Goal: Complete application form

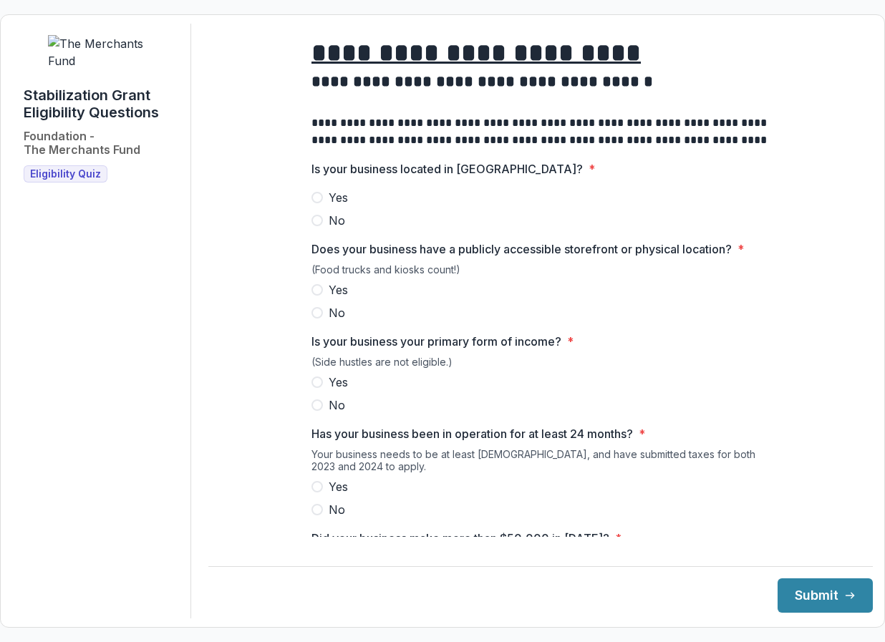
click at [308, 214] on div "**********" at bounding box center [540, 594] width 481 height 1140
click at [311, 203] on span at bounding box center [316, 197] width 11 height 11
click at [318, 296] on span at bounding box center [316, 289] width 11 height 11
click at [313, 388] on span at bounding box center [316, 381] width 11 height 11
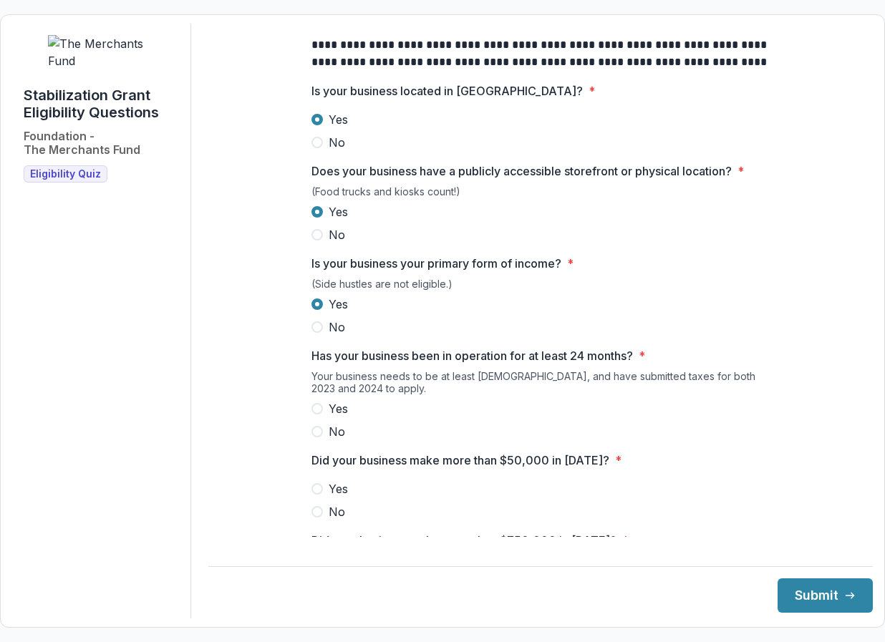
scroll to position [96, 0]
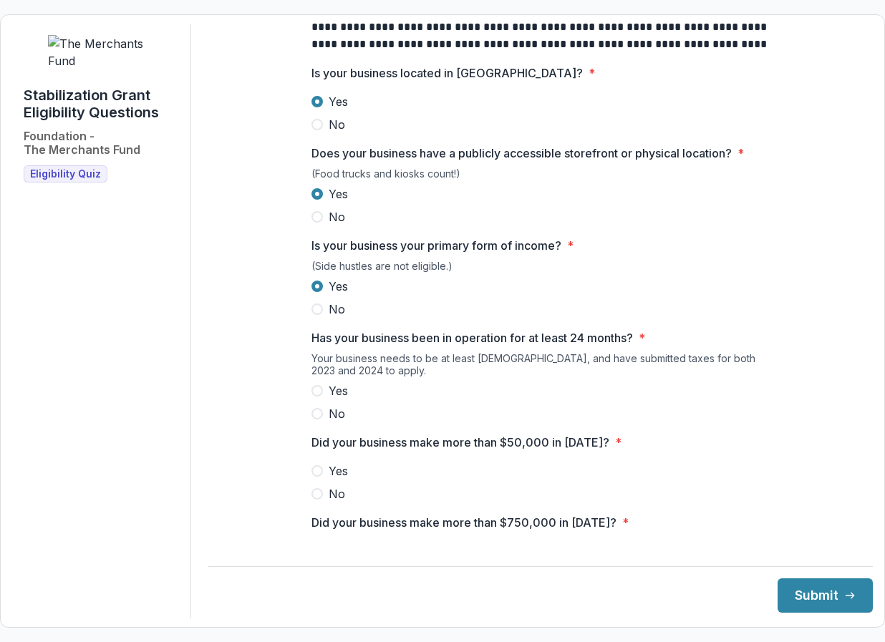
click at [316, 397] on span at bounding box center [316, 390] width 11 height 11
click at [323, 480] on label "Yes" at bounding box center [540, 470] width 458 height 17
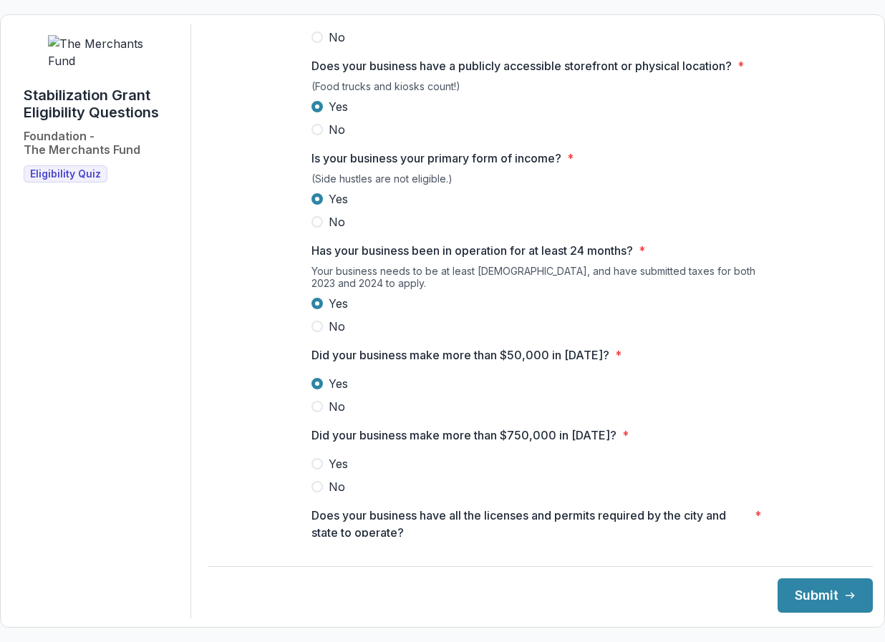
click at [317, 492] on span at bounding box center [316, 486] width 11 height 11
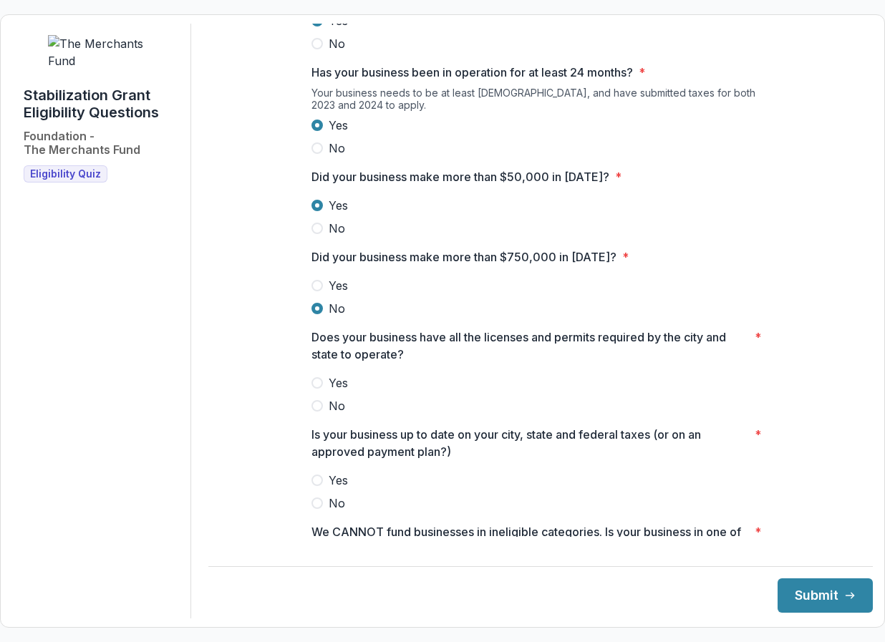
scroll to position [364, 0]
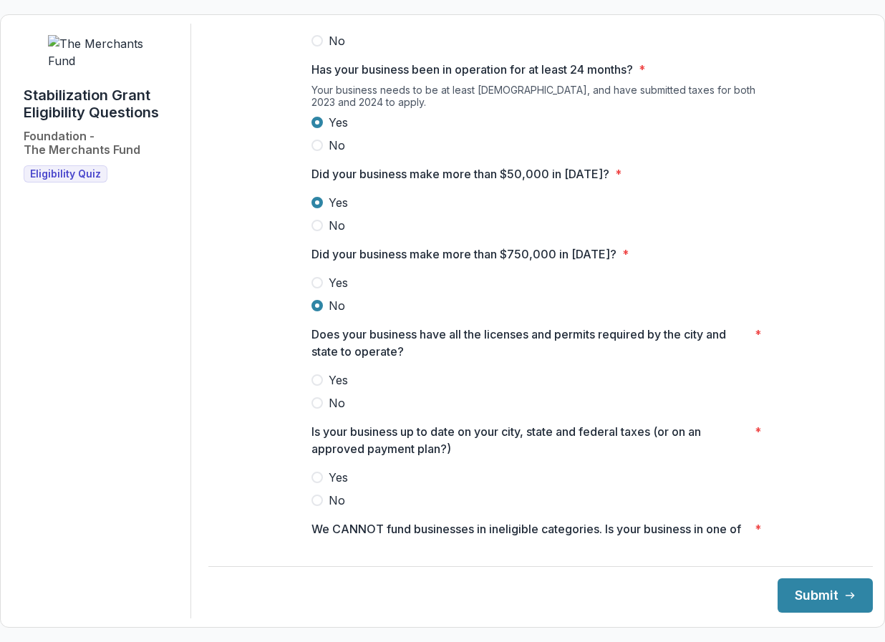
click at [311, 386] on span at bounding box center [316, 379] width 11 height 11
click at [318, 483] on span at bounding box center [316, 477] width 11 height 11
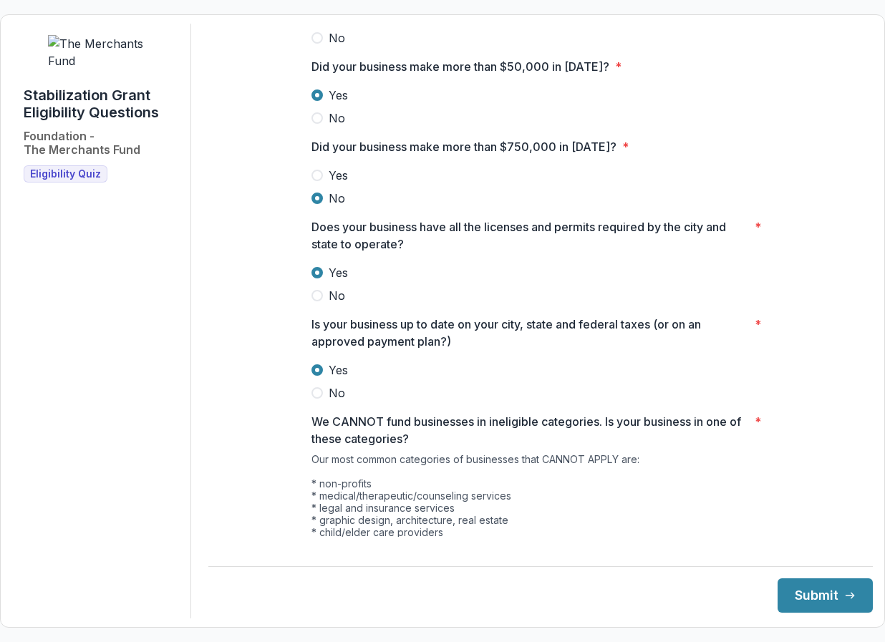
scroll to position [626, 0]
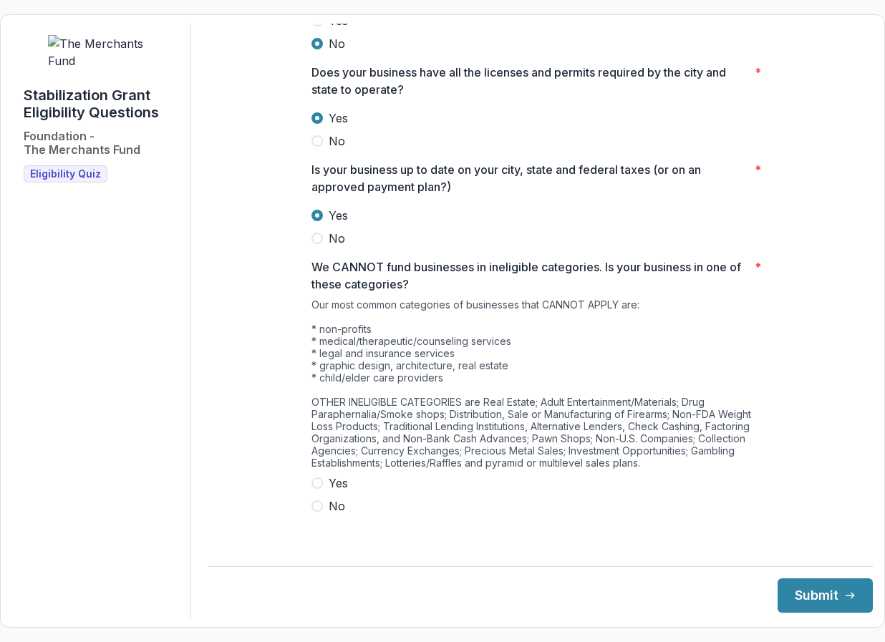
click at [315, 512] on span at bounding box center [316, 505] width 11 height 11
click at [805, 588] on button "Submit" at bounding box center [824, 595] width 95 height 34
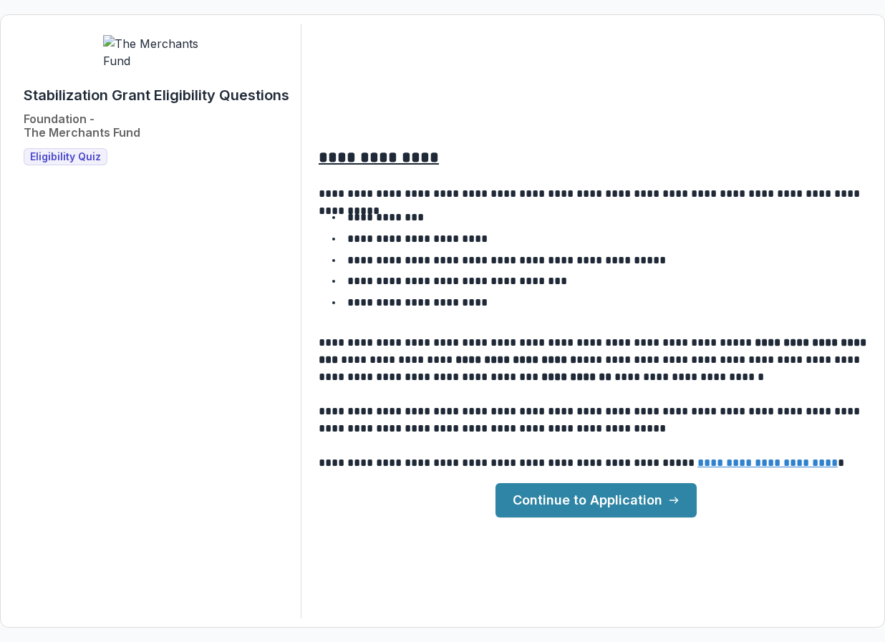
click at [554, 496] on link "Continue to Application" at bounding box center [595, 500] width 201 height 34
